Goal: Understand process/instructions

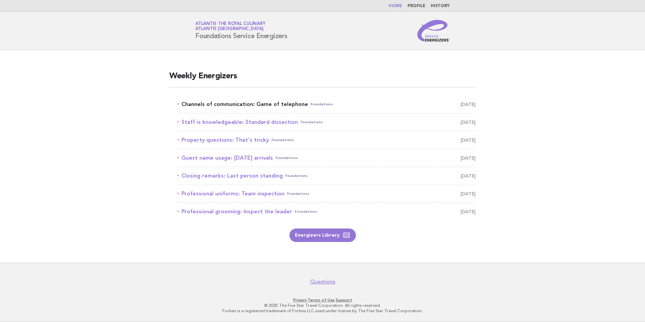
click at [279, 105] on link "Channels of communication: Game of telephone Foundations August 29" at bounding box center [326, 104] width 298 height 9
click at [269, 104] on link "Channels of communication: Game of telephone Foundations August 29" at bounding box center [326, 104] width 298 height 9
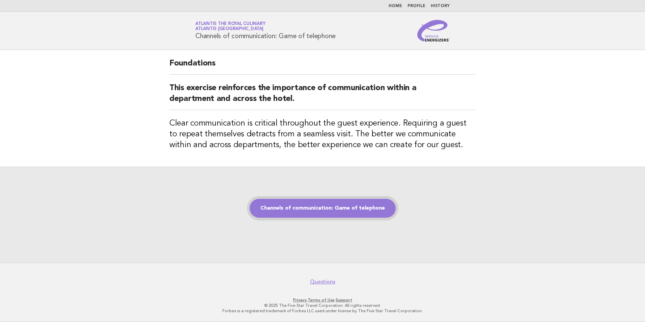
click at [333, 214] on link "Channels of communication: Game of telephone" at bounding box center [323, 208] width 146 height 19
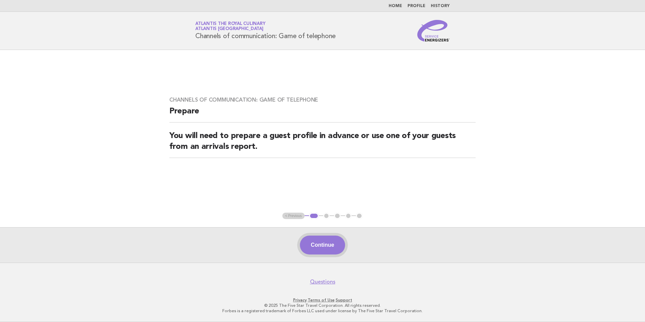
click at [321, 243] on button "Continue" at bounding box center [322, 244] width 45 height 19
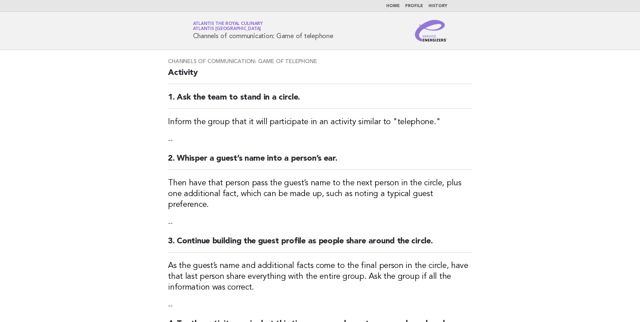
scroll to position [168, 0]
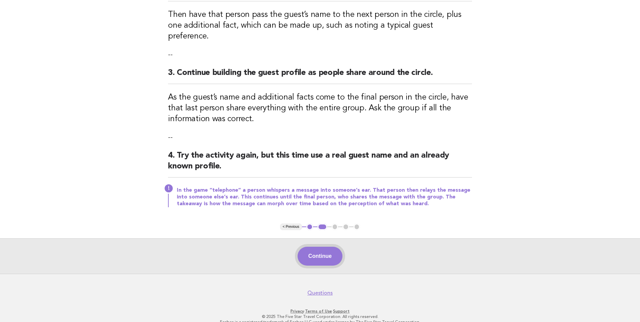
click at [333, 247] on button "Continue" at bounding box center [320, 256] width 45 height 19
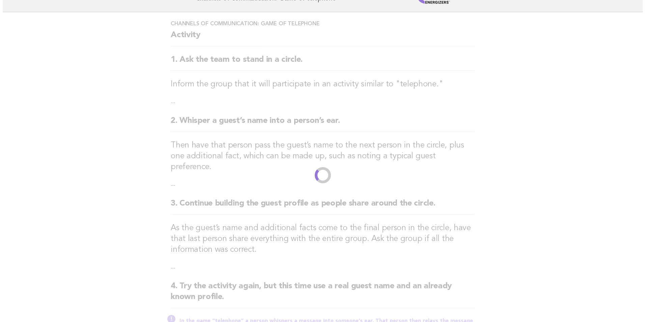
scroll to position [0, 0]
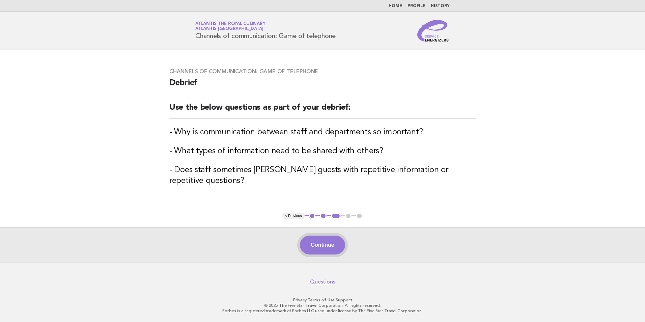
click at [317, 244] on button "Continue" at bounding box center [322, 244] width 45 height 19
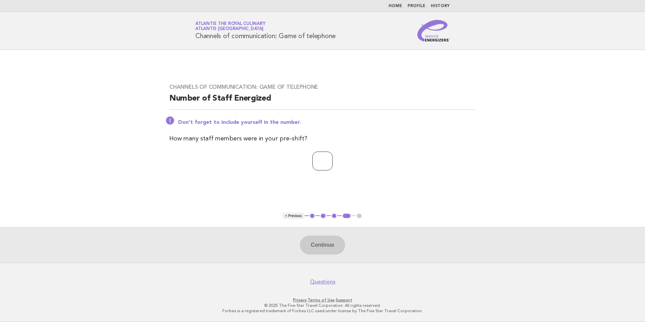
click at [326, 165] on input "number" at bounding box center [322, 160] width 20 height 19
type input "**"
click at [327, 251] on button "Continue" at bounding box center [322, 244] width 45 height 19
